Goal: Transaction & Acquisition: Purchase product/service

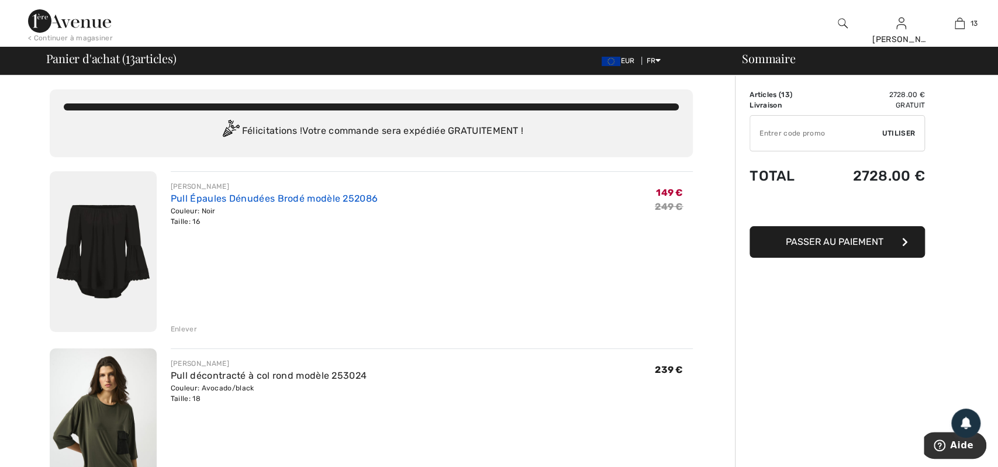
click at [226, 196] on link "Pull Épaules Dénudées Brodé modèle 252086" at bounding box center [274, 198] width 207 height 11
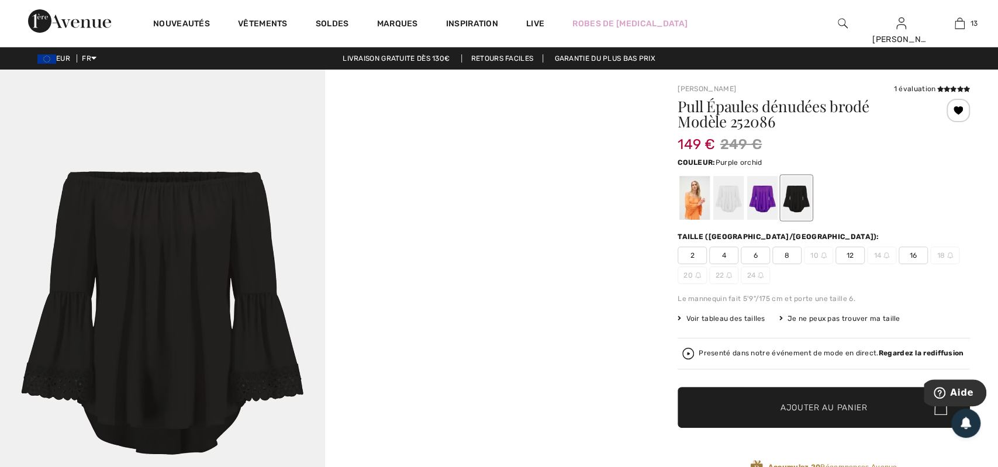
click at [764, 197] on div at bounding box center [762, 198] width 30 height 44
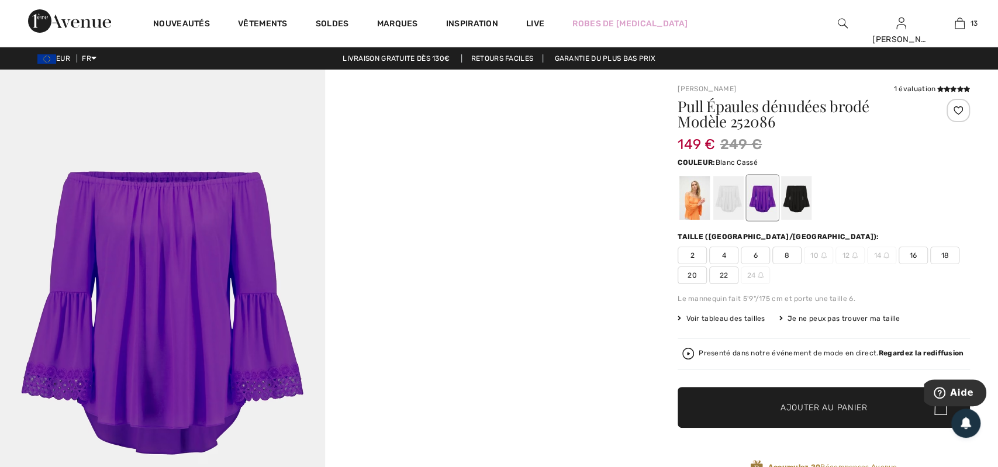
click at [736, 205] on div at bounding box center [728, 198] width 30 height 44
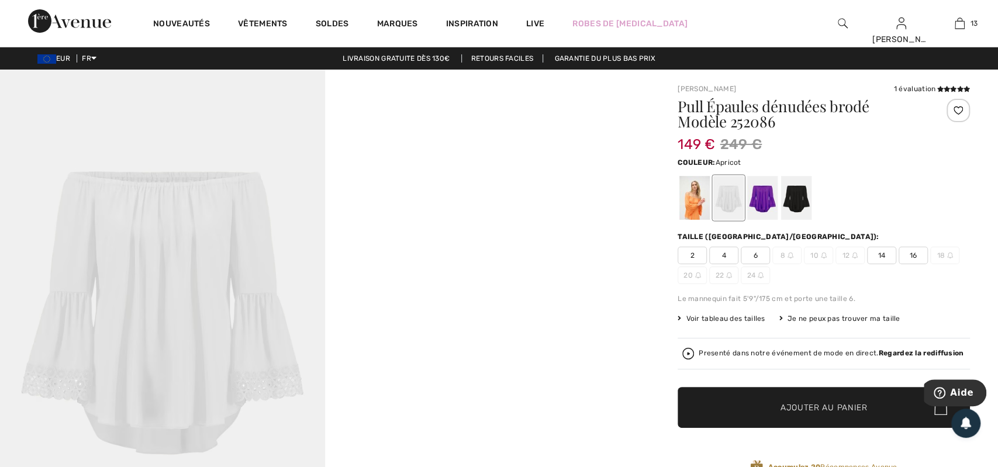
click at [703, 204] on div at bounding box center [695, 198] width 30 height 44
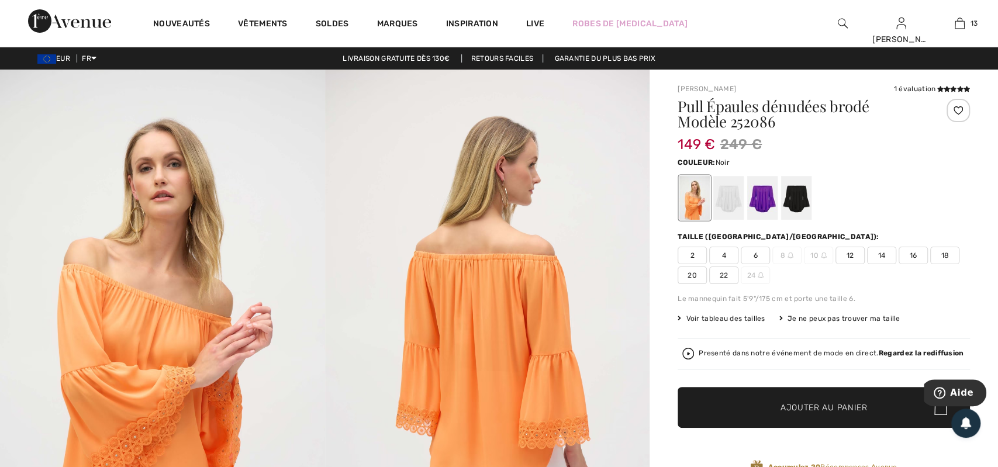
click at [795, 199] on div at bounding box center [796, 198] width 30 height 44
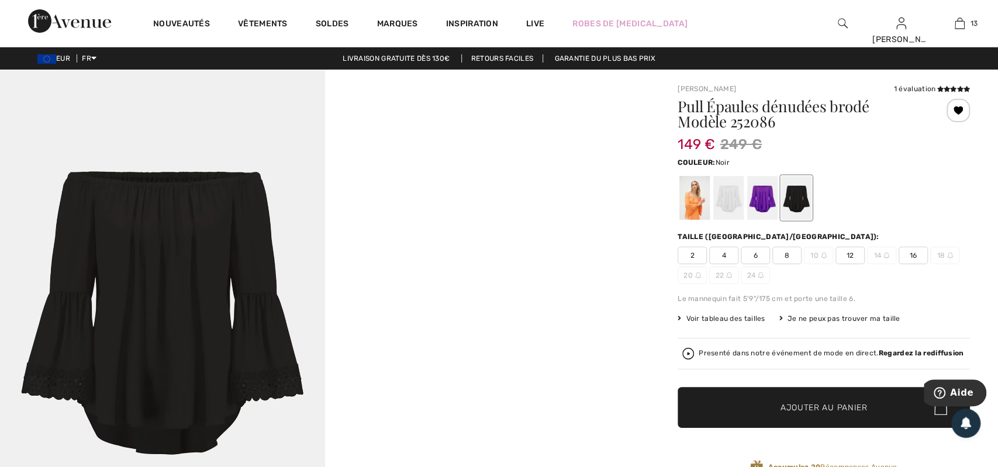
click at [738, 319] on span "Voir tableau des tailles" at bounding box center [722, 318] width 88 height 11
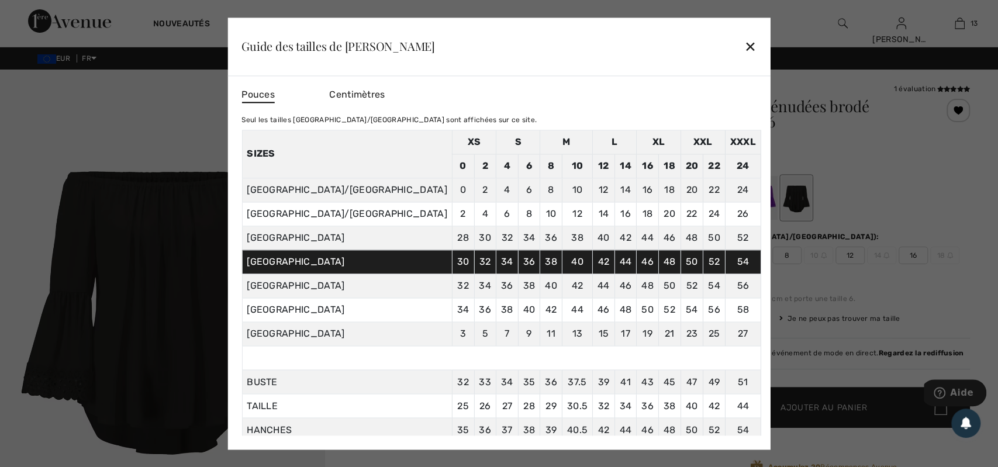
click at [744, 44] on div "✕" at bounding box center [750, 47] width 12 height 25
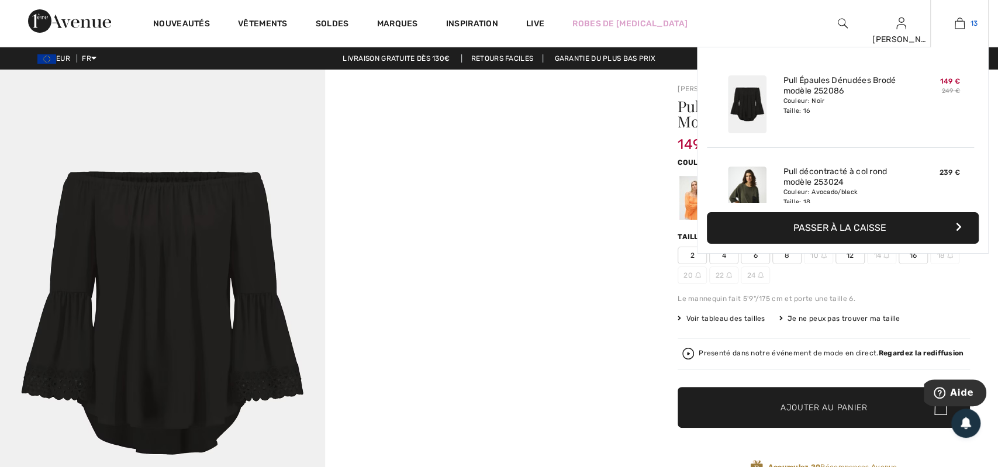
click at [958, 22] on img at bounding box center [960, 23] width 10 height 14
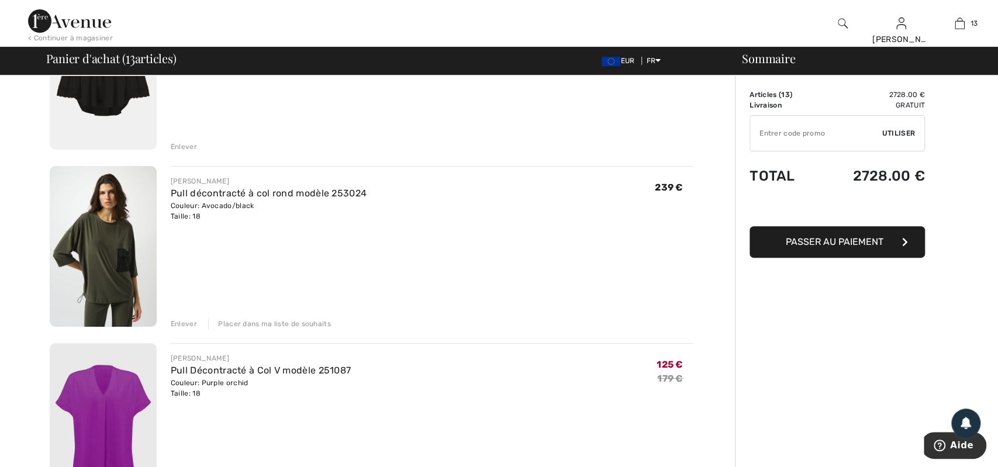
click at [264, 323] on div "Placer dans ma liste de souhaits" at bounding box center [269, 324] width 123 height 11
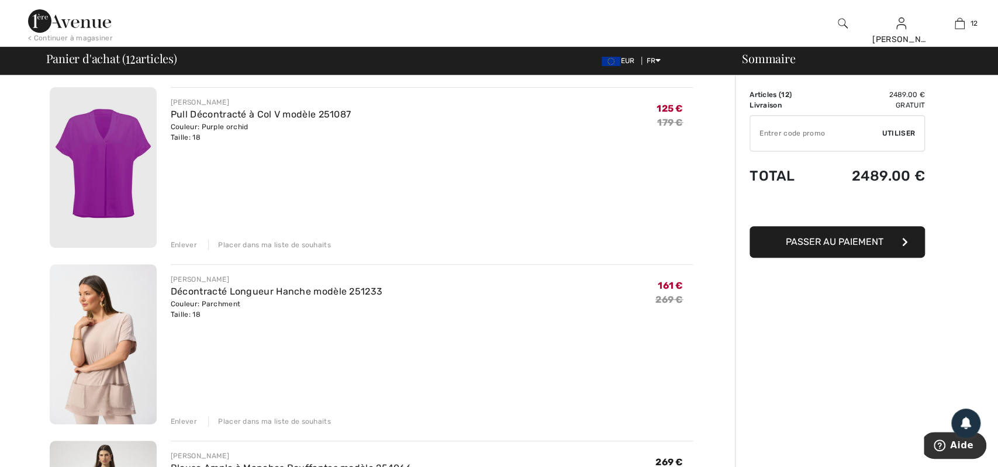
scroll to position [243, 0]
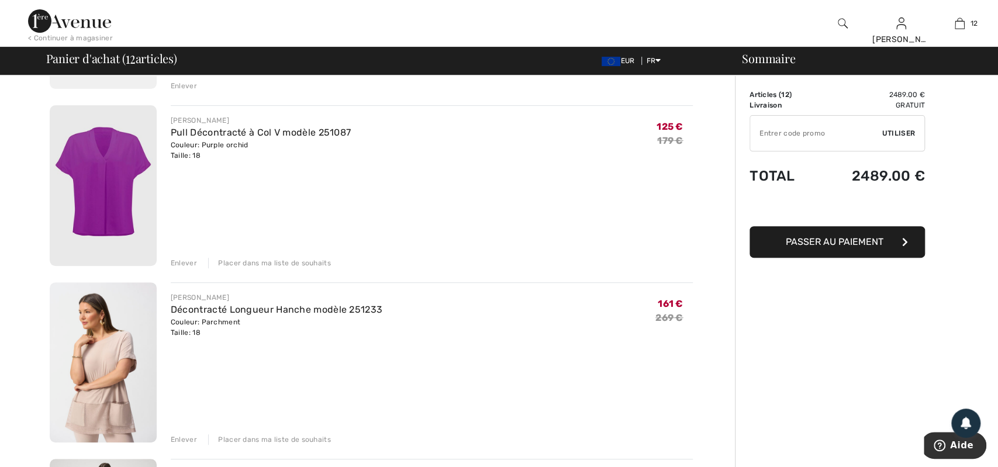
click at [177, 263] on div "Enlever" at bounding box center [184, 263] width 26 height 11
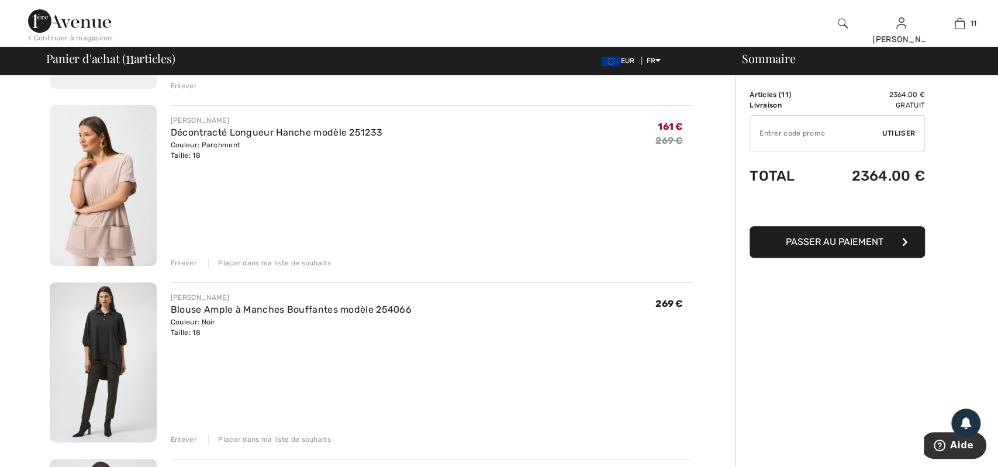
click at [257, 264] on div "Placer dans ma liste de souhaits" at bounding box center [269, 263] width 123 height 11
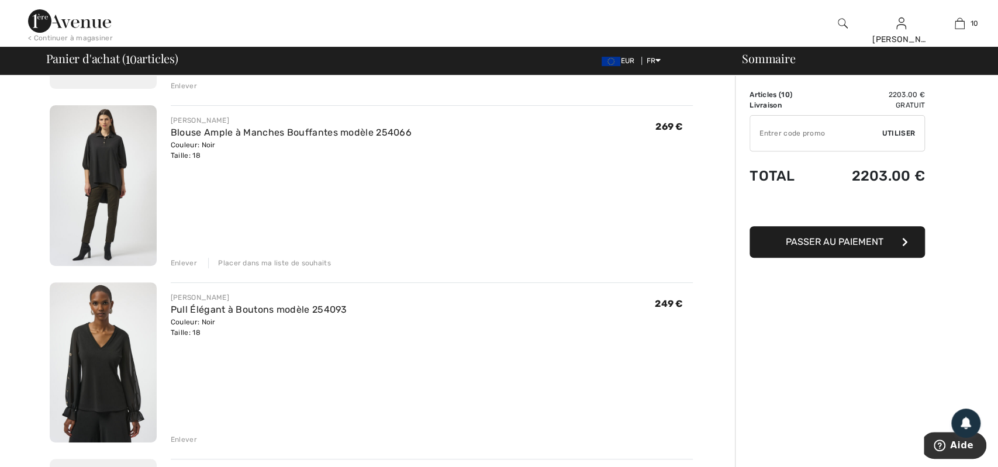
click at [302, 266] on div "Placer dans ma liste de souhaits" at bounding box center [269, 263] width 123 height 11
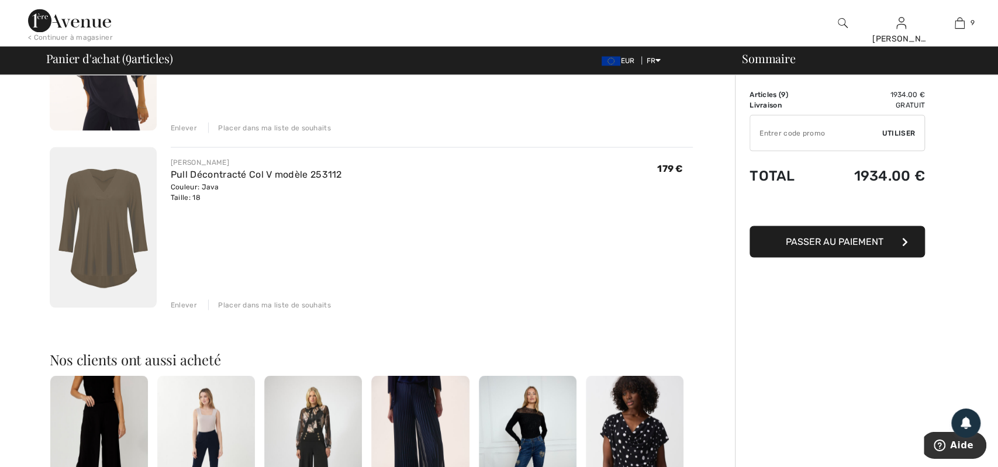
scroll to position [1460, 0]
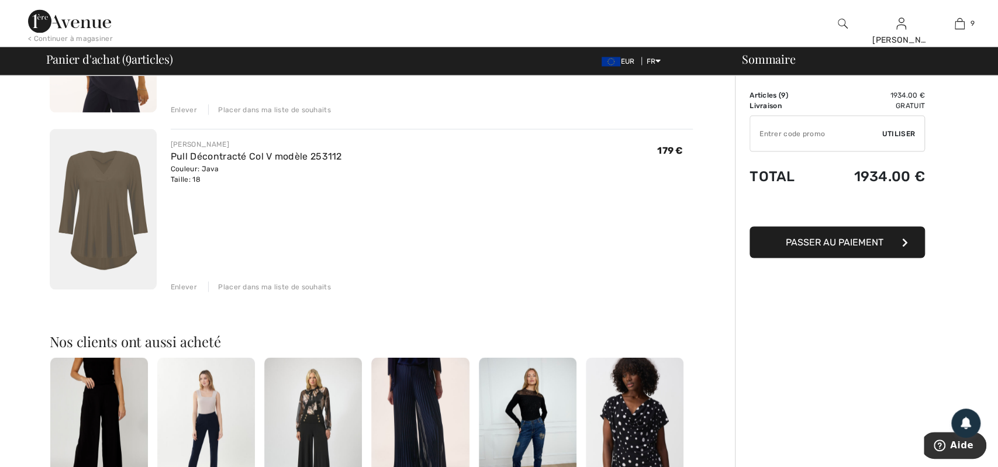
click at [174, 281] on div "Enlever Placer dans ma liste de souhaits" at bounding box center [432, 285] width 522 height 13
click at [188, 287] on div "Enlever" at bounding box center [184, 286] width 26 height 11
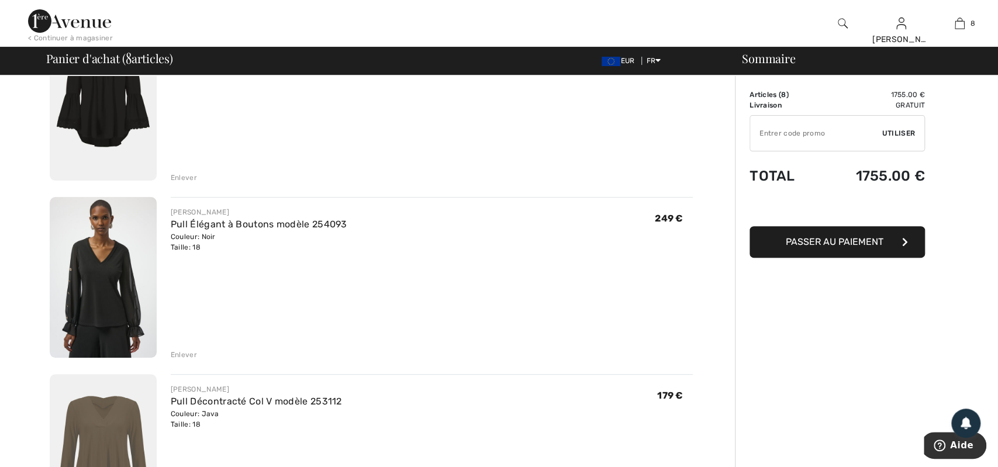
scroll to position [0, 0]
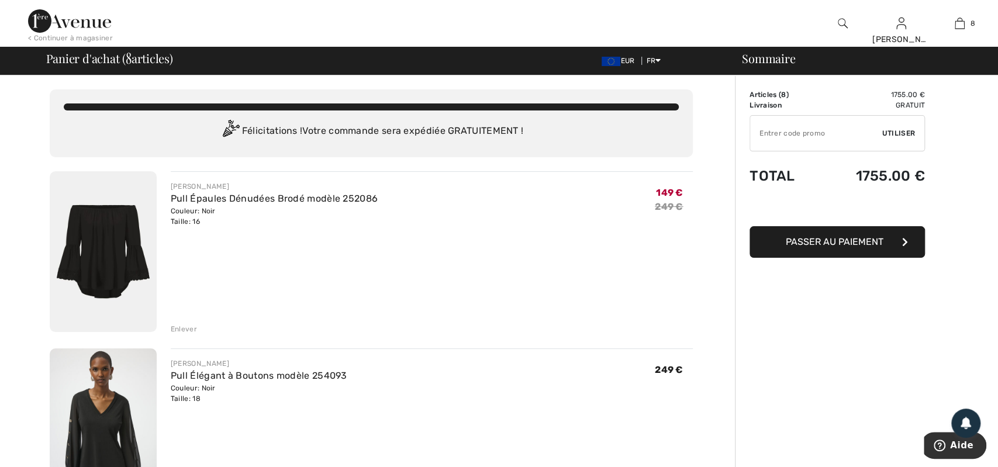
click at [185, 329] on div "Enlever" at bounding box center [184, 329] width 26 height 11
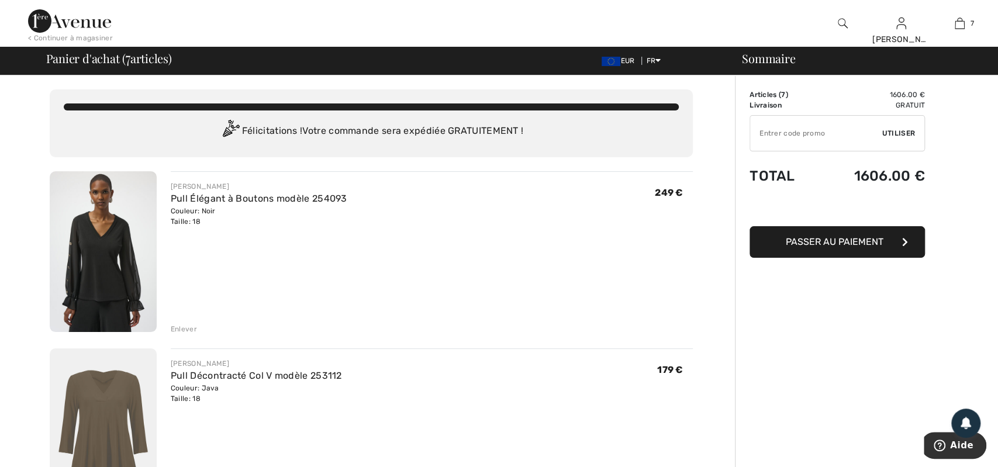
click at [75, 19] on img at bounding box center [69, 20] width 83 height 23
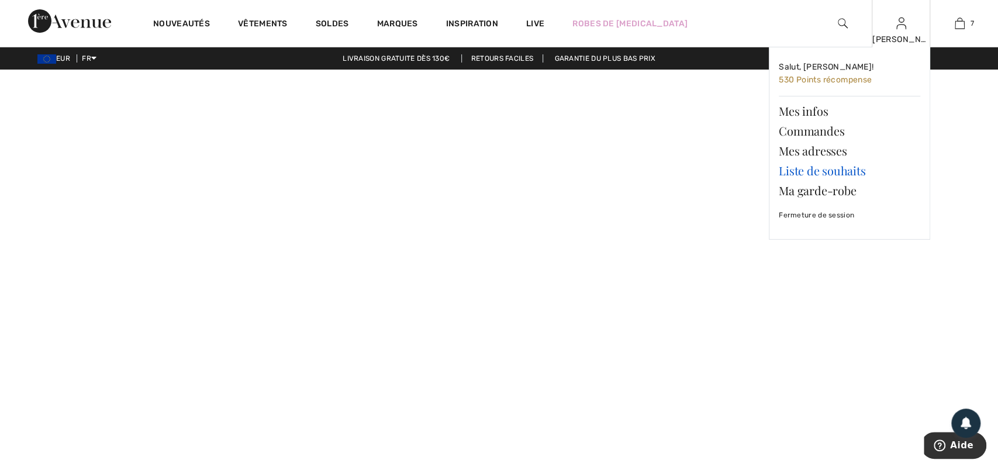
click at [820, 168] on link "Liste de souhaits" at bounding box center [850, 171] width 142 height 20
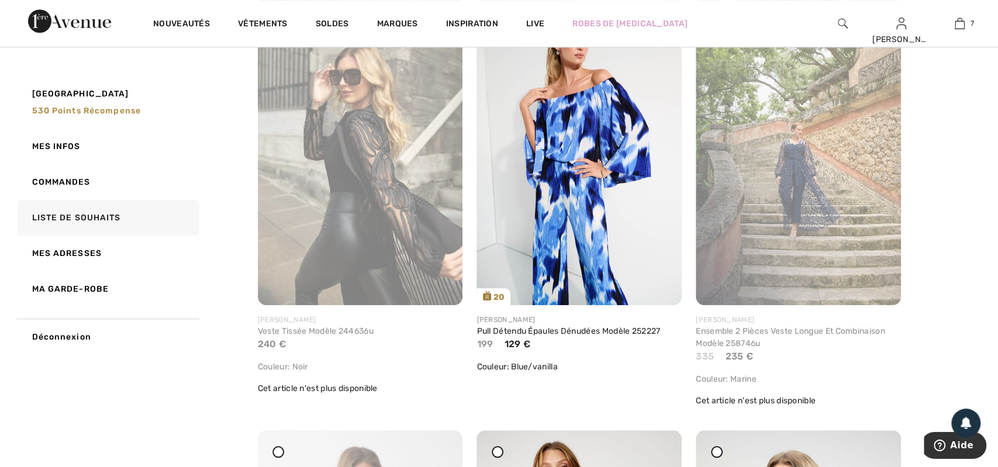
scroll to position [3527, 0]
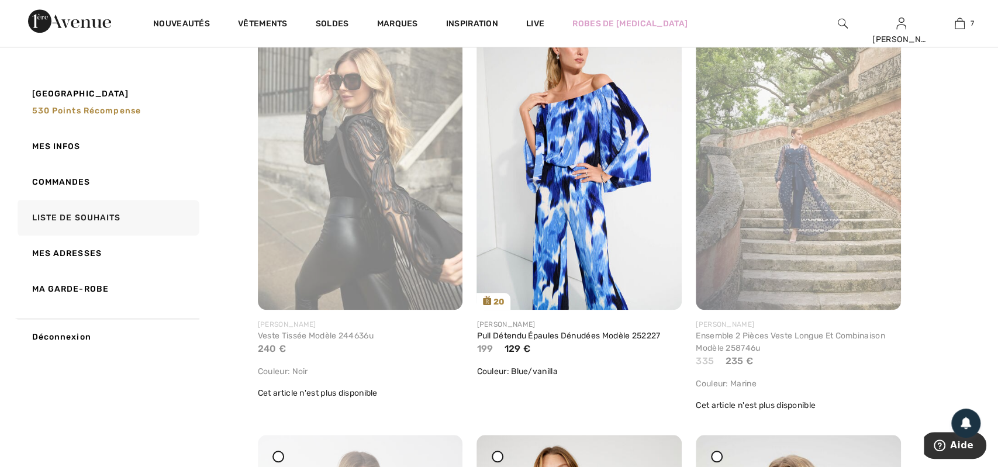
click at [805, 157] on img at bounding box center [798, 156] width 205 height 308
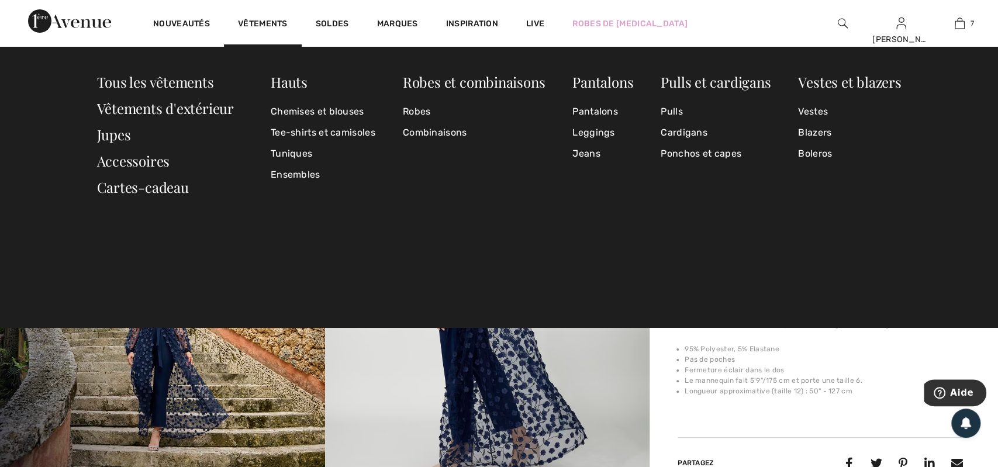
click at [57, 23] on img at bounding box center [69, 20] width 83 height 23
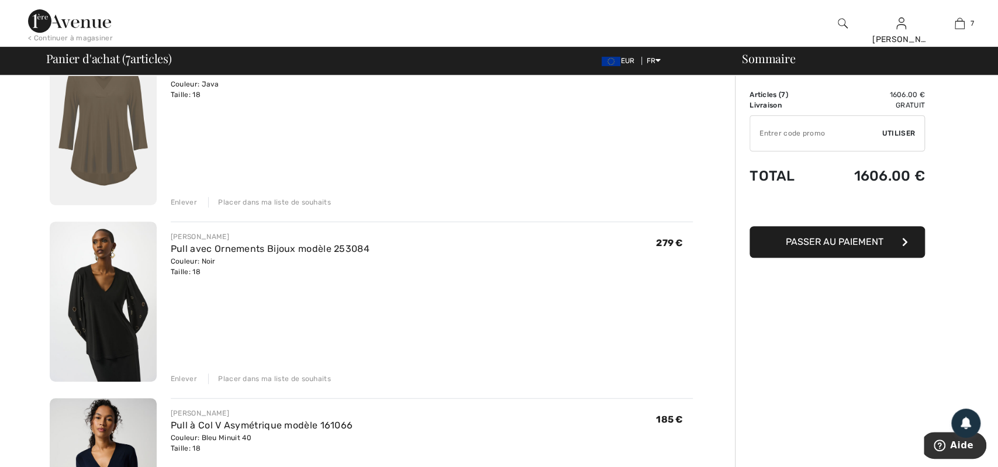
scroll to position [243, 0]
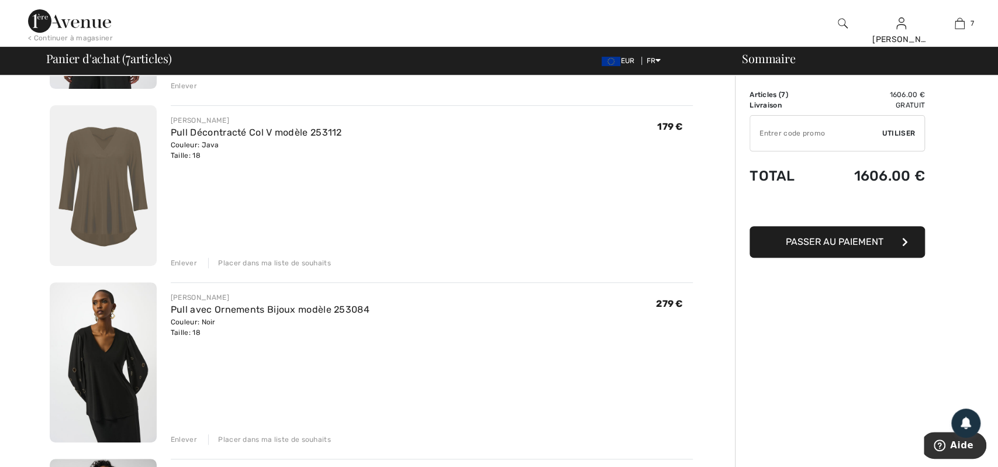
click at [287, 260] on div "Placer dans ma liste de souhaits" at bounding box center [269, 263] width 123 height 11
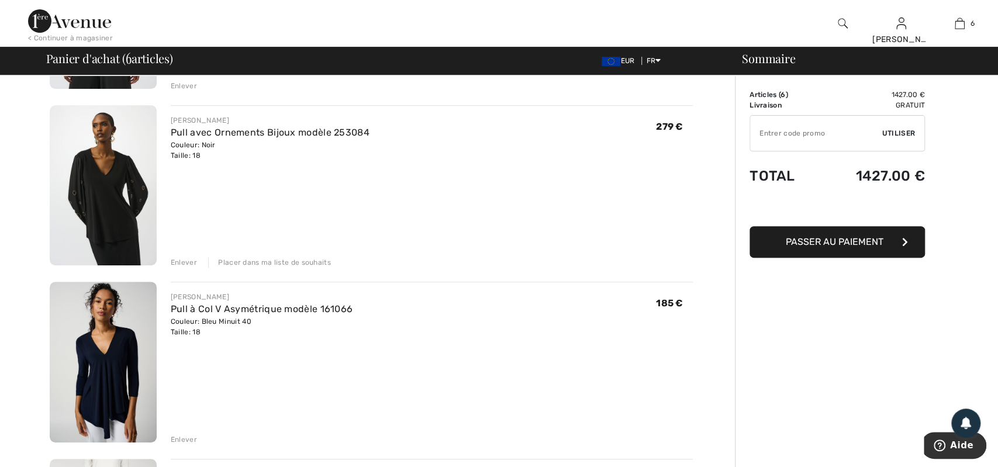
scroll to position [304, 0]
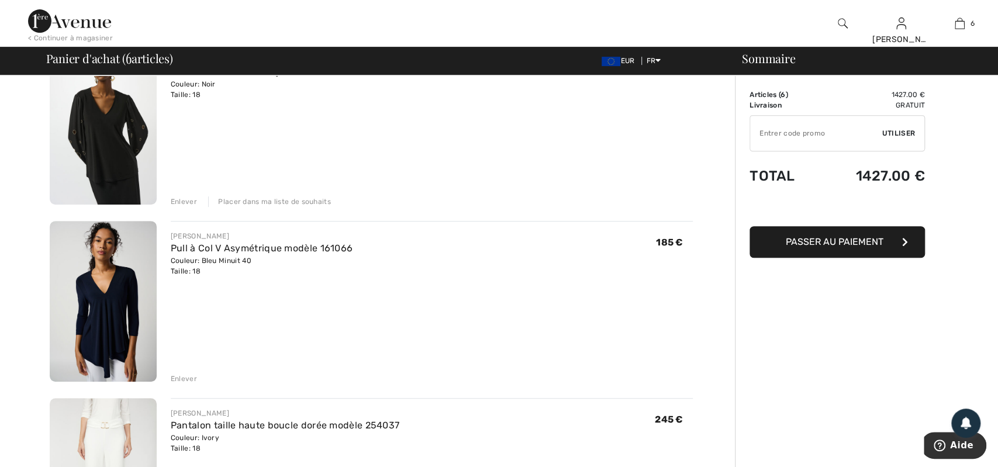
click at [269, 202] on div "Placer dans ma liste de souhaits" at bounding box center [269, 201] width 123 height 11
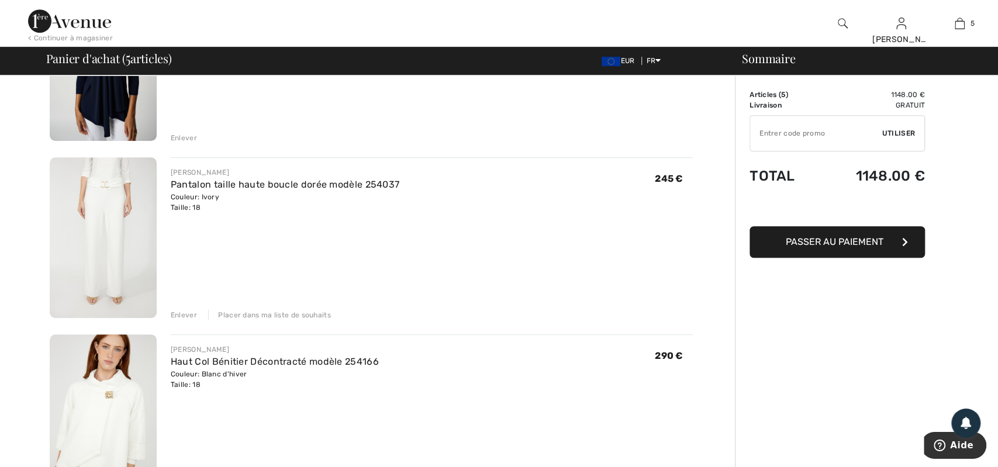
scroll to position [387, 0]
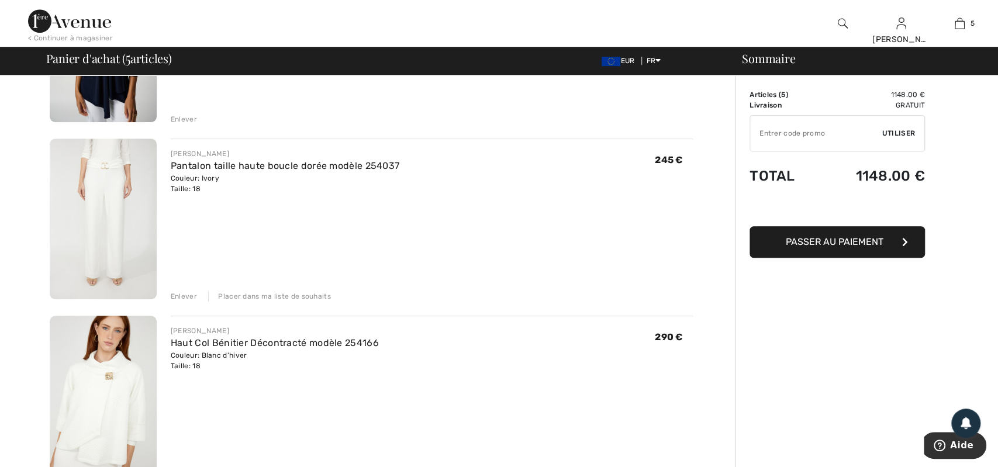
click at [299, 295] on div "Placer dans ma liste de souhaits" at bounding box center [269, 296] width 123 height 11
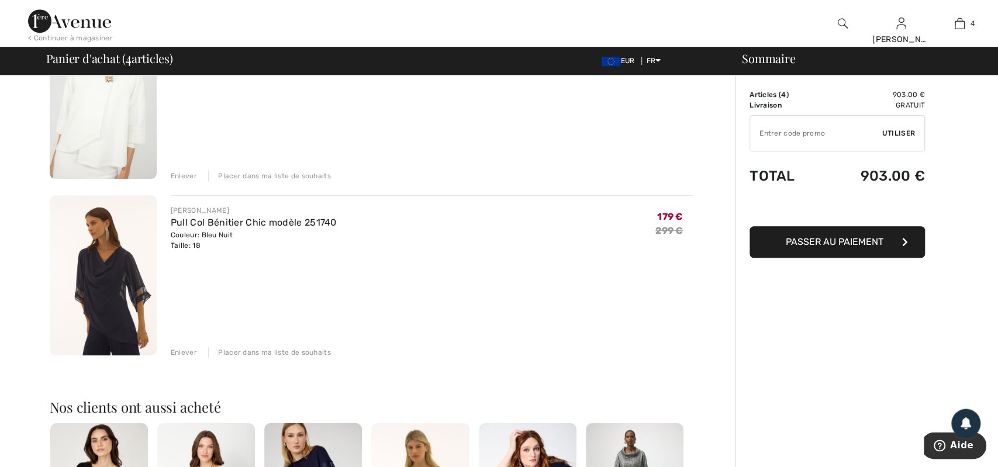
scroll to position [509, 0]
click at [303, 350] on div "Placer dans ma liste de souhaits" at bounding box center [269, 351] width 123 height 11
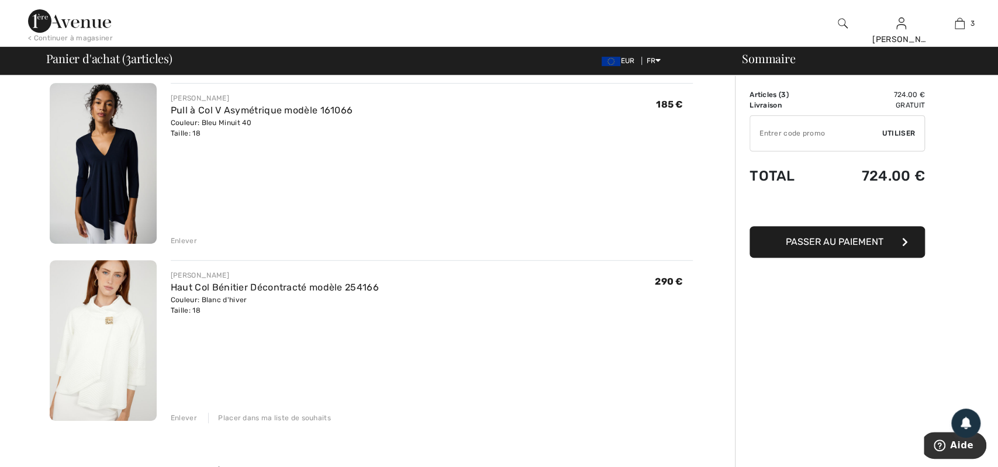
scroll to position [570, 0]
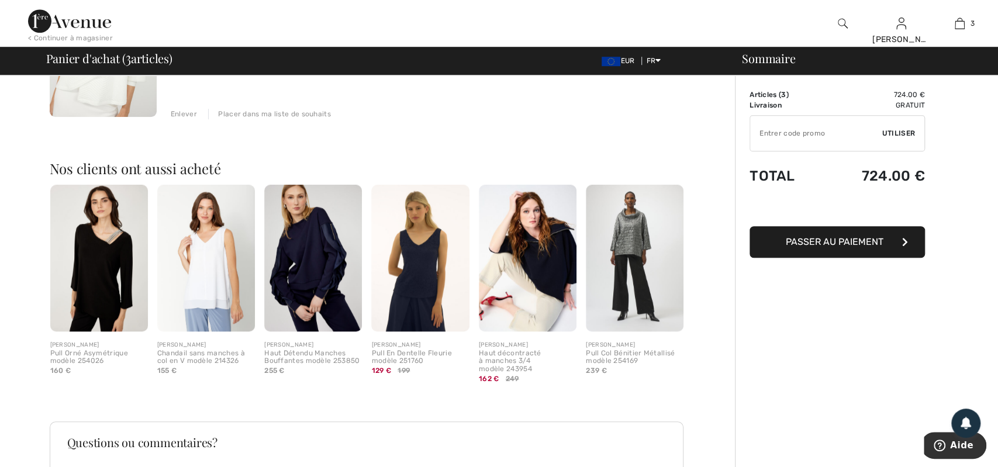
click at [307, 260] on img at bounding box center [313, 258] width 98 height 147
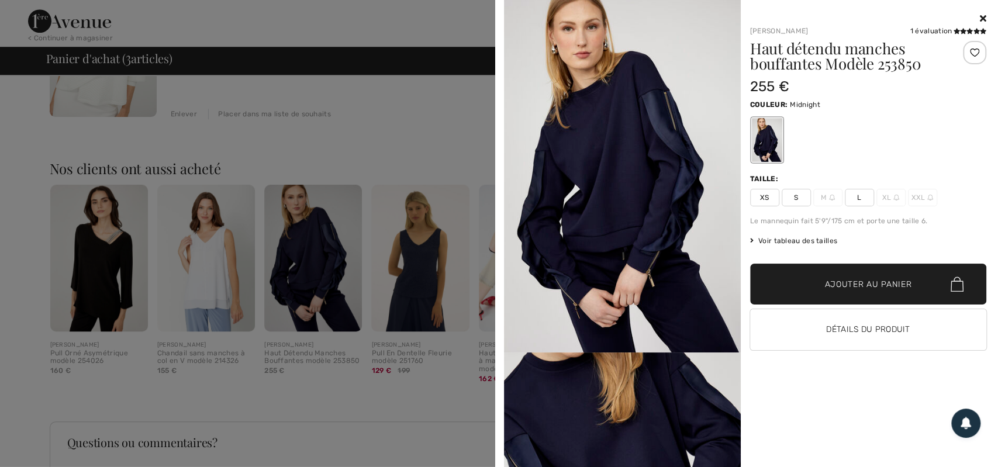
scroll to position [0, 0]
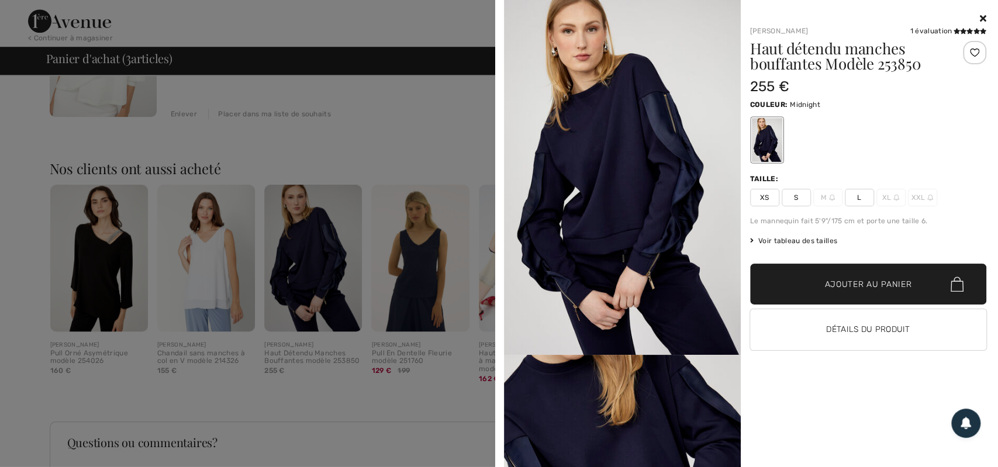
click at [649, 178] on img at bounding box center [622, 177] width 237 height 355
click at [810, 239] on span "Voir tableau des tailles" at bounding box center [794, 241] width 88 height 11
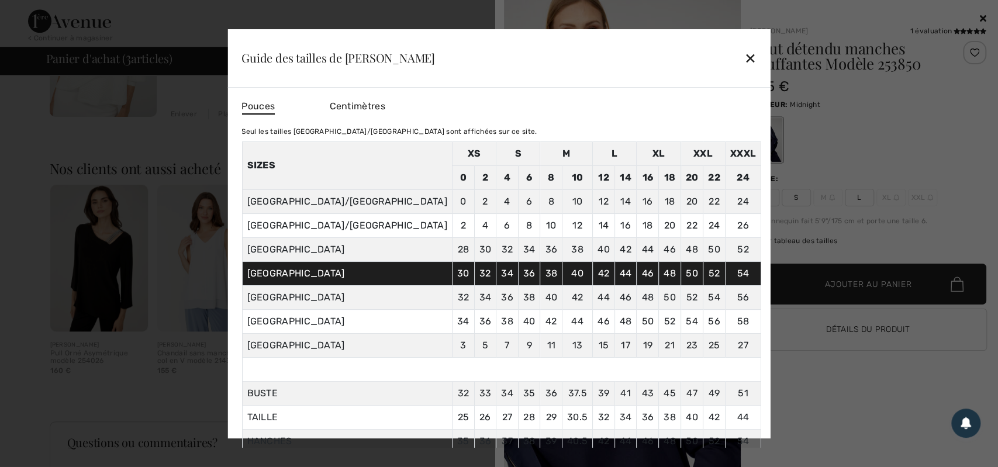
click at [132, 23] on div at bounding box center [499, 233] width 998 height 467
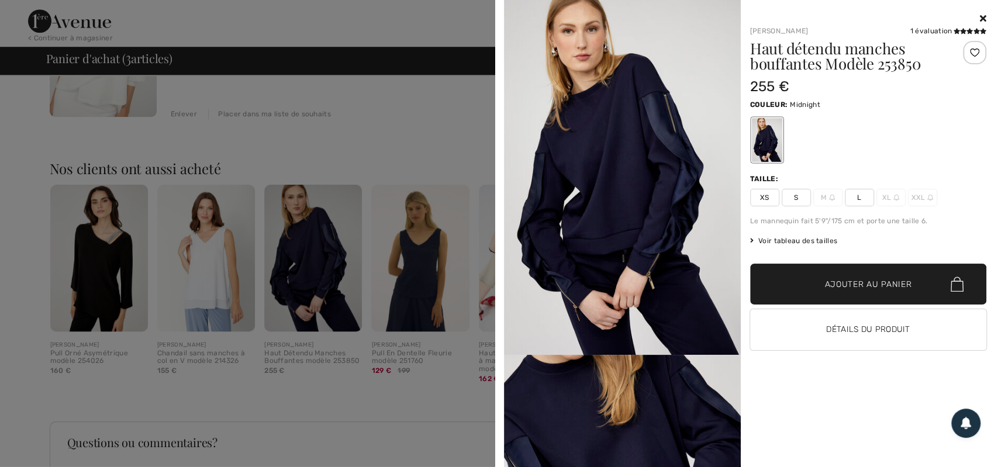
click at [432, 123] on div at bounding box center [499, 233] width 998 height 467
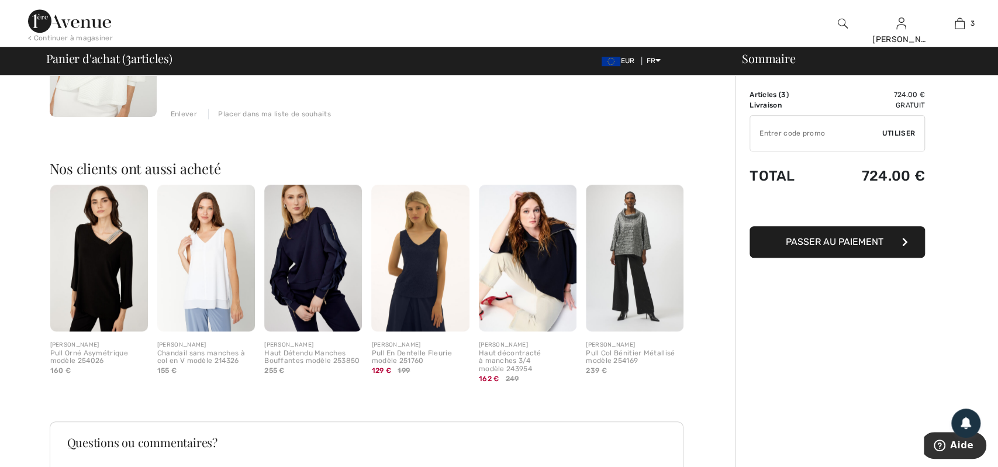
click at [325, 277] on img at bounding box center [313, 258] width 98 height 147
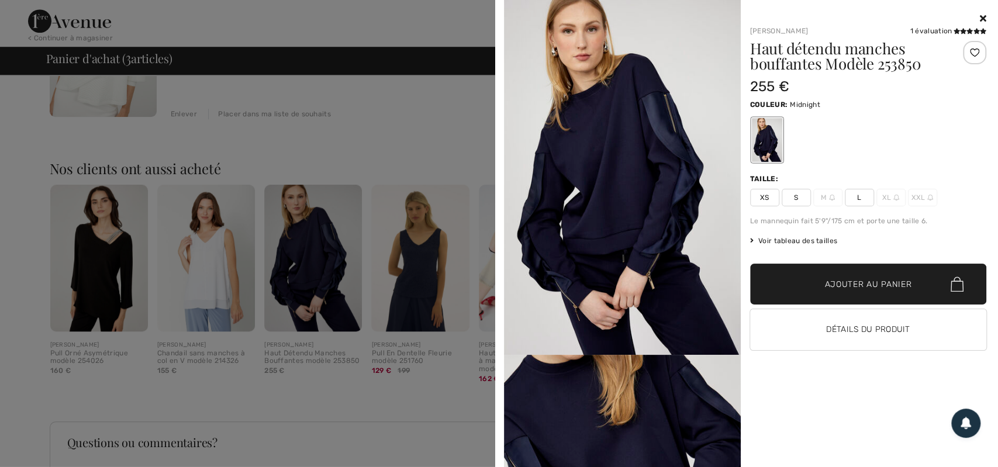
click at [629, 180] on img at bounding box center [622, 177] width 237 height 355
click at [972, 30] on icon at bounding box center [970, 31] width 6 height 6
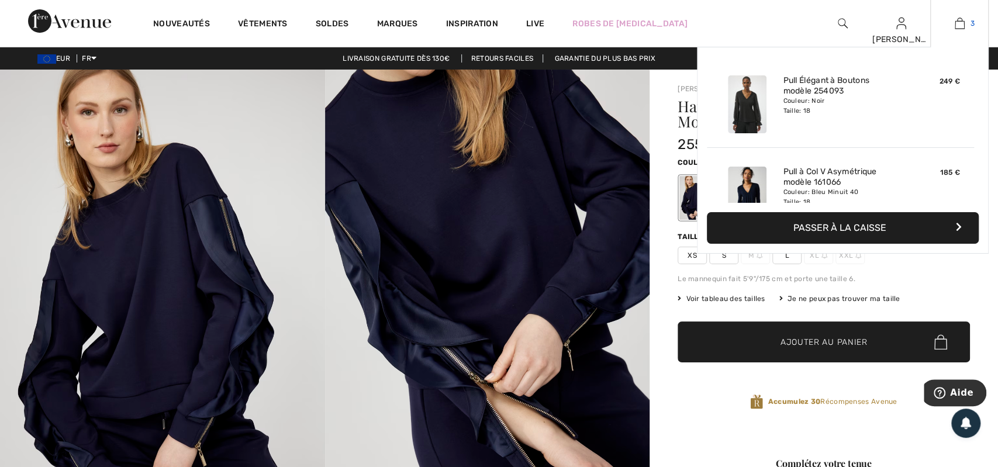
click at [965, 25] on link "3" at bounding box center [959, 23] width 57 height 14
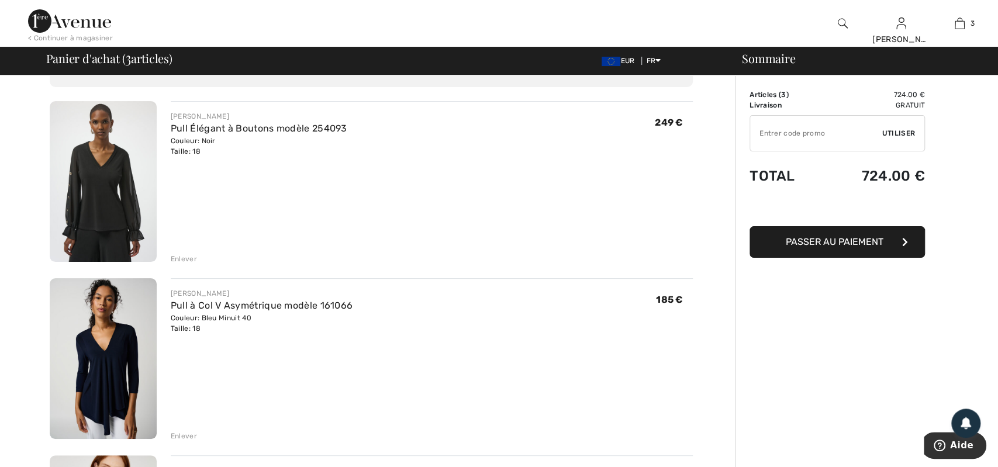
scroll to position [61, 0]
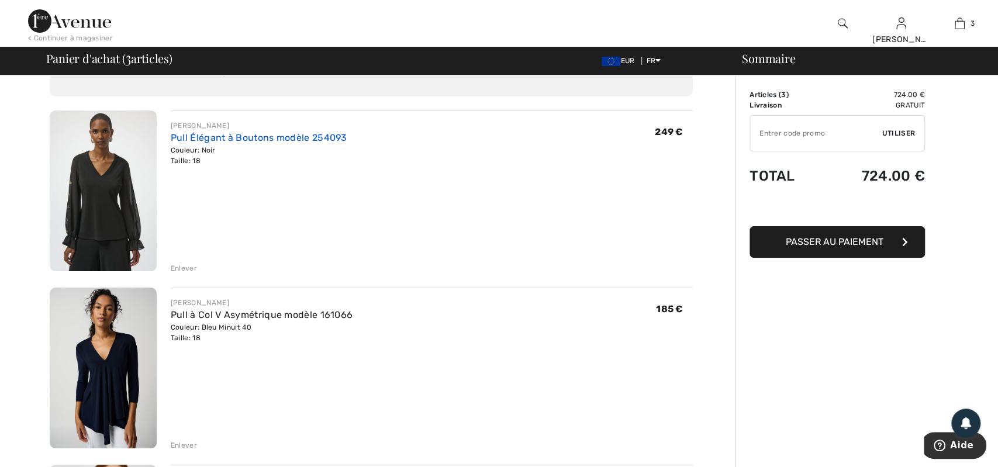
click at [226, 136] on link "Pull Élégant à Boutons modèle 254093" at bounding box center [259, 137] width 177 height 11
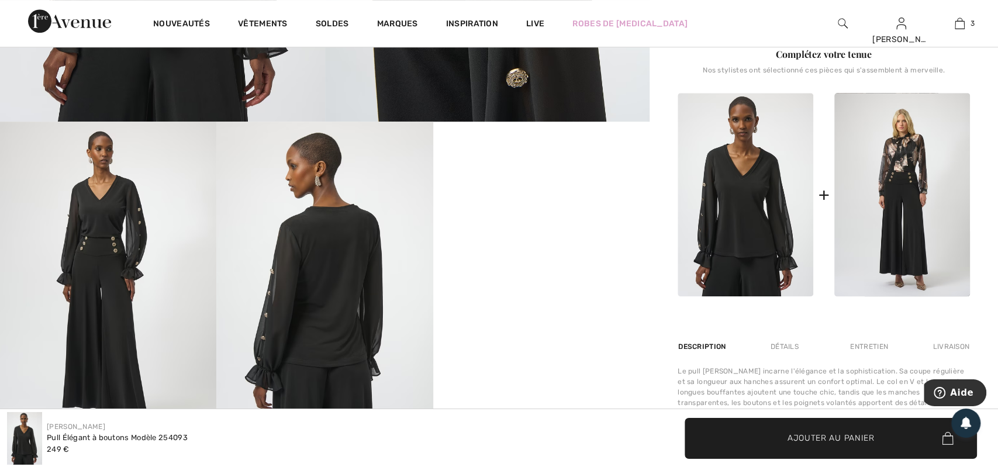
scroll to position [487, 0]
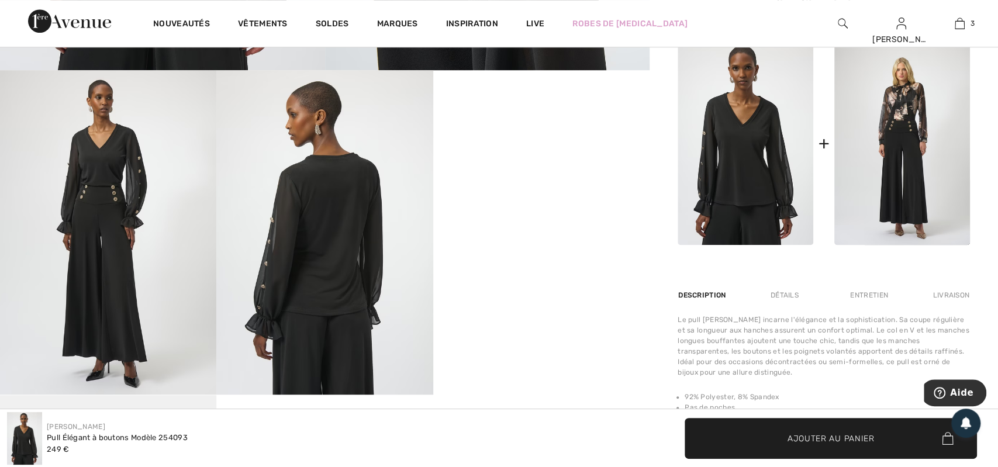
click at [568, 178] on video "Your browser does not support the video tag." at bounding box center [541, 124] width 216 height 108
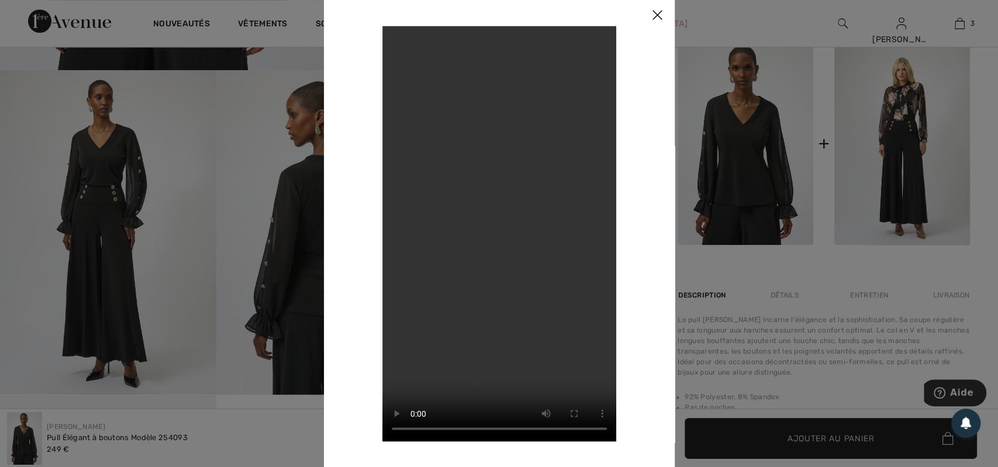
click at [654, 15] on img at bounding box center [657, 16] width 35 height 36
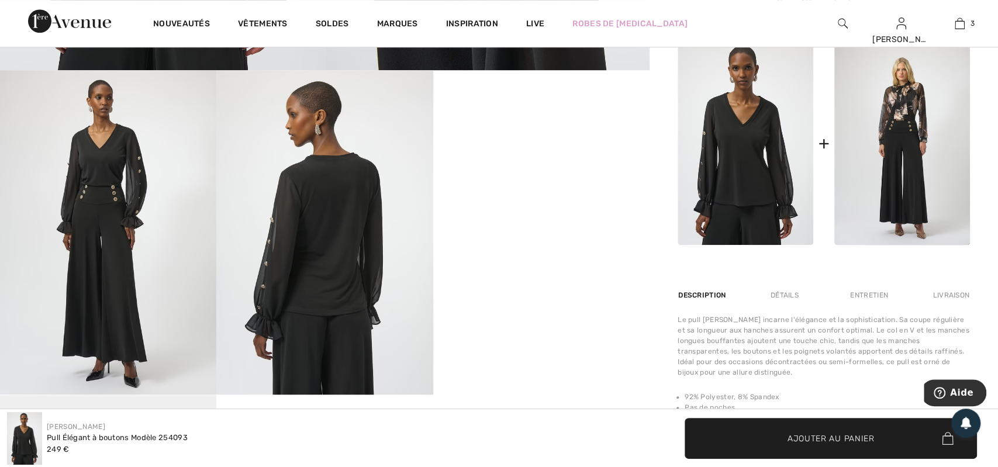
scroll to position [547, 0]
